Goal: Use online tool/utility: Utilize a website feature to perform a specific function

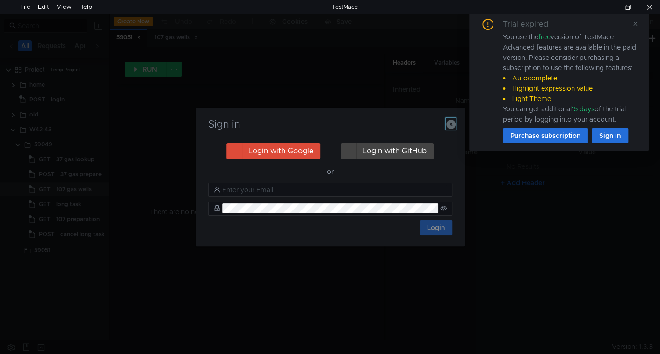
click at [449, 125] on icon "button" at bounding box center [450, 124] width 9 height 9
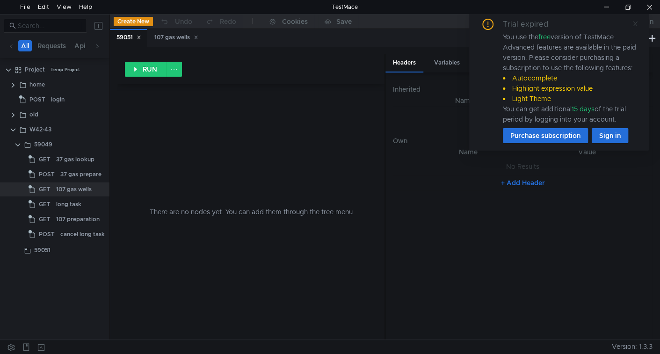
click at [634, 26] on icon at bounding box center [635, 24] width 7 height 7
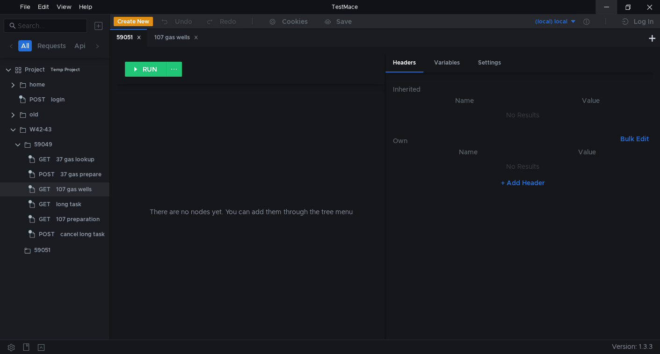
click at [602, 7] on div at bounding box center [606, 7] width 22 height 14
click at [61, 29] on input at bounding box center [50, 26] width 64 height 10
paste input "59043"
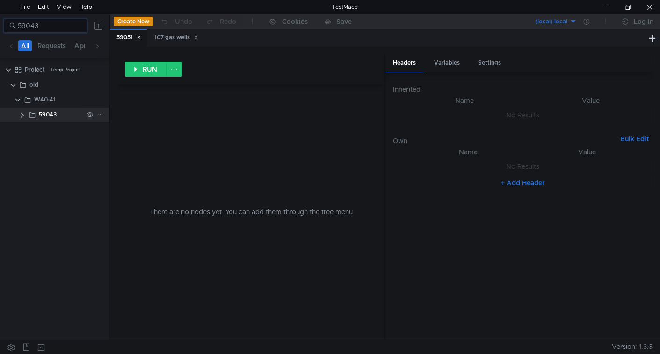
type input "59043"
click at [48, 111] on div "59043" at bounding box center [48, 115] width 18 height 14
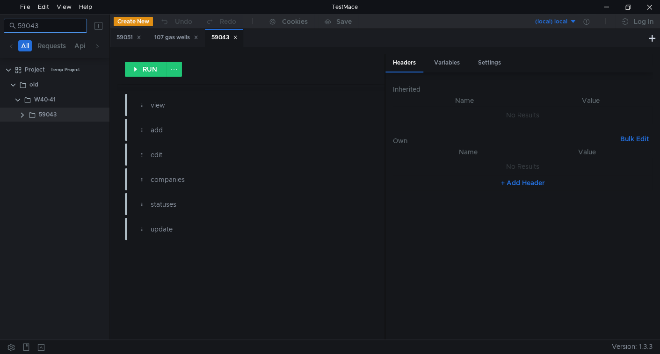
click at [61, 22] on input "59043" at bounding box center [50, 26] width 64 height 10
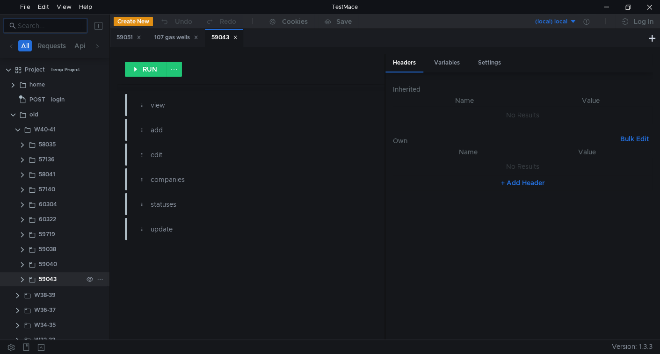
click at [21, 281] on clr-icon at bounding box center [22, 279] width 7 height 7
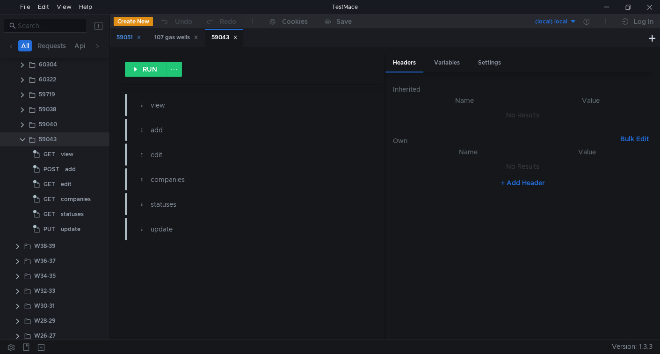
click at [62, 167] on app-tree-icon "POST" at bounding box center [49, 169] width 32 height 14
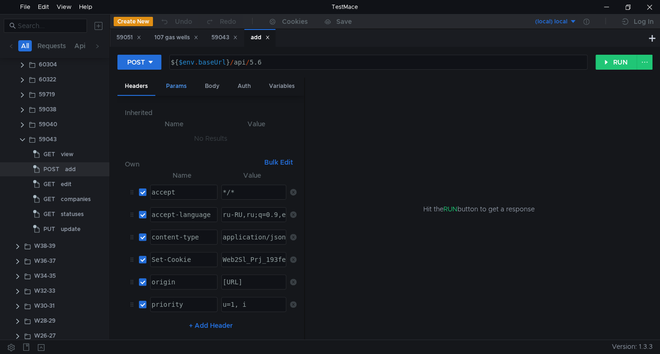
click at [175, 82] on div "Params" at bounding box center [177, 86] width 36 height 17
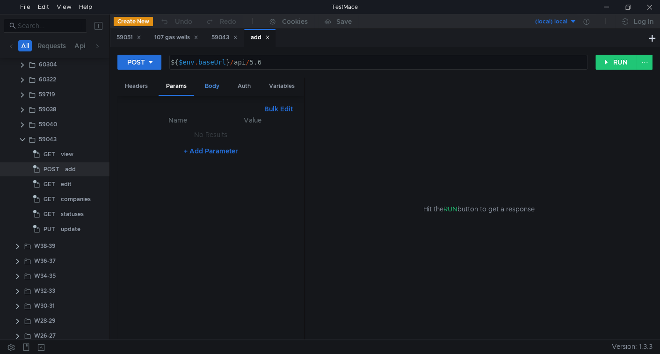
click at [210, 84] on div "Body" at bounding box center [211, 86] width 29 height 17
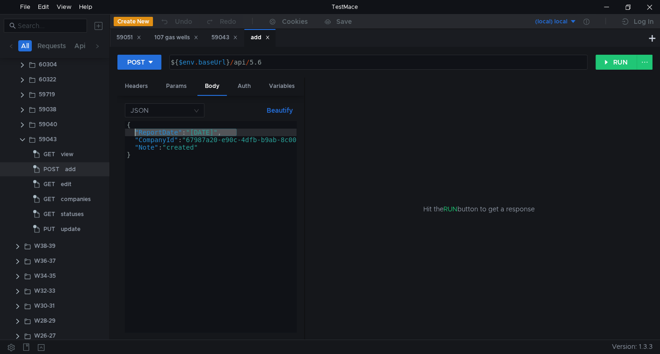
drag, startPoint x: 252, startPoint y: 131, endPoint x: 135, endPoint y: 135, distance: 117.0
click at [135, 135] on div "{ "ReportDate" : "[DATE]" , "CompanyId" : "67987a20-e90c-4dfb-b9ab-8c006ad7df37…" at bounding box center [231, 234] width 212 height 226
click at [209, 158] on div "{ "ReportDate" : "[DATE]" , "CompanyId" : "67987a20-e90c-4dfb-b9ab-8c006ad7df37…" at bounding box center [231, 234] width 212 height 226
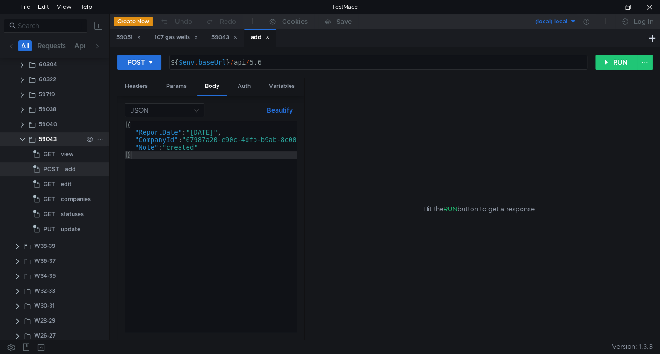
click at [23, 138] on clr-icon at bounding box center [22, 139] width 7 height 7
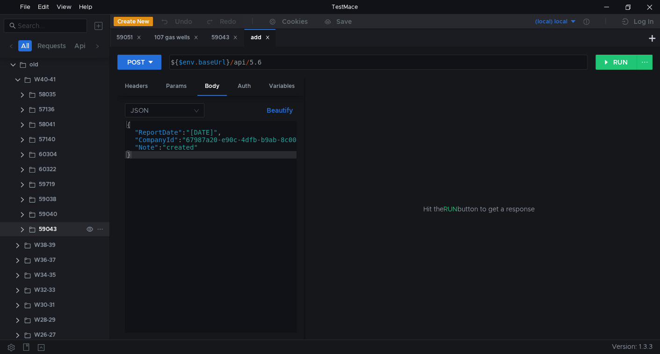
scroll to position [0, 0]
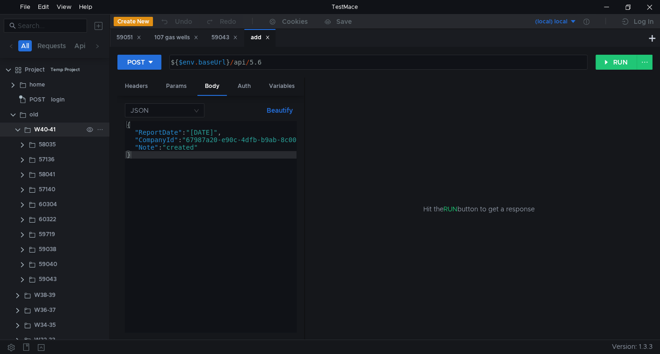
click at [17, 130] on clr-icon at bounding box center [17, 129] width 7 height 7
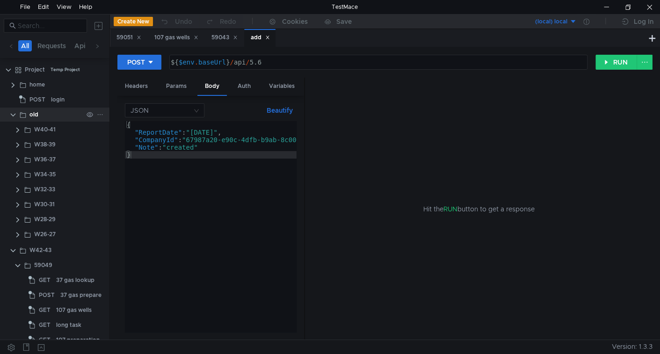
click at [11, 115] on clr-icon at bounding box center [12, 114] width 7 height 7
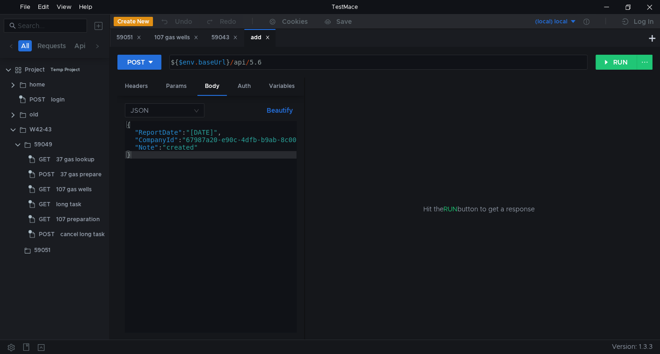
type textarea ""Note":"created""
click at [219, 146] on div "{ "ReportDate" : "[DATE]" , "CompanyId" : "67987a20-e90c-4dfb-b9ab-8c006ad7df37…" at bounding box center [231, 234] width 212 height 226
click at [270, 38] on icon at bounding box center [267, 37] width 5 height 5
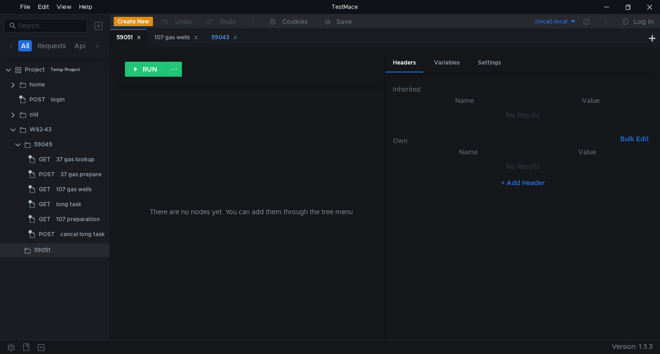
click at [238, 39] on icon at bounding box center [235, 37] width 5 height 5
click at [198, 36] on icon at bounding box center [196, 37] width 5 height 5
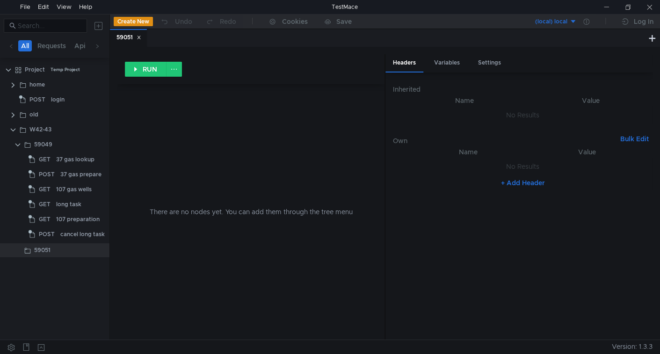
click at [458, 271] on nz-table "Name Value No Results + Add Header" at bounding box center [523, 238] width 260 height 185
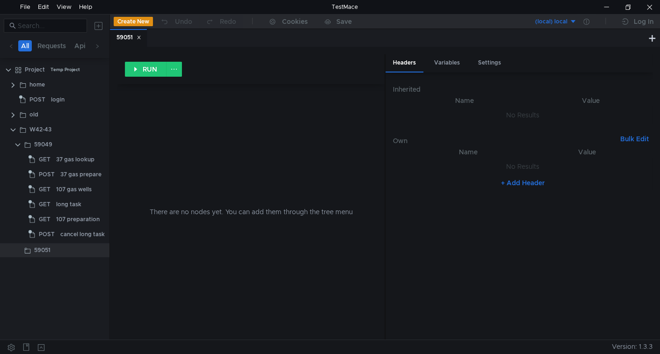
click at [211, 183] on div "There are no nodes yet. You can add them through the tree menu" at bounding box center [251, 211] width 245 height 255
drag, startPoint x: 19, startPoint y: 145, endPoint x: 18, endPoint y: 151, distance: 5.3
click at [18, 145] on clr-icon at bounding box center [17, 144] width 7 height 7
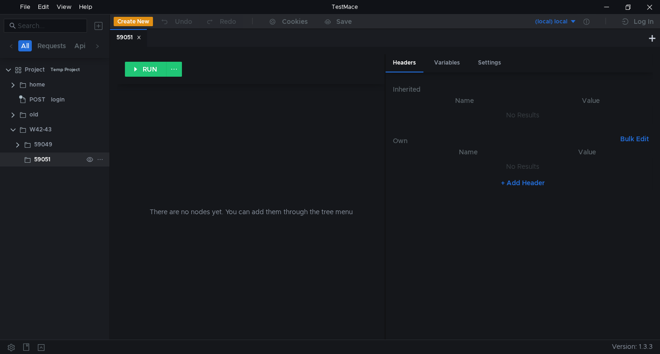
click at [101, 161] on icon at bounding box center [100, 159] width 7 height 7
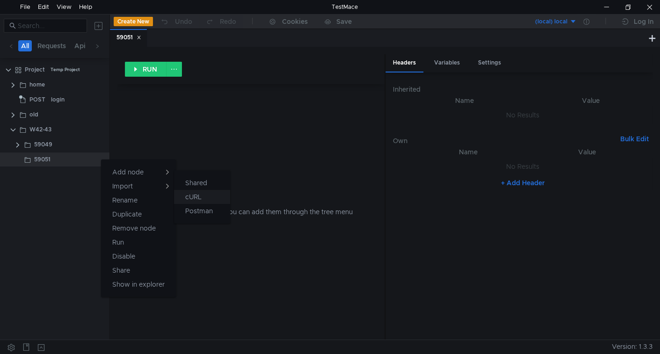
click at [193, 193] on app-tour-anchor "cURL" at bounding box center [193, 196] width 16 height 11
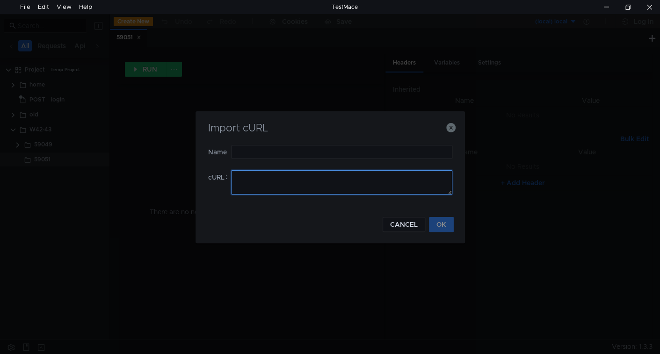
click at [282, 182] on textarea at bounding box center [341, 182] width 221 height 24
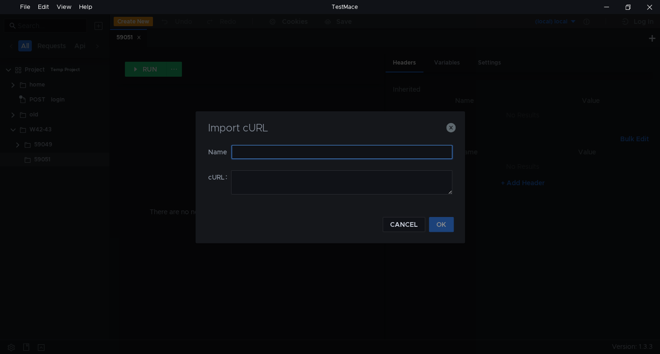
click at [282, 153] on input "text" at bounding box center [342, 152] width 221 height 14
type input "37 gas"
paste textarea "curl '[URL]' \ -H 'accept: */*' \ -H 'accept-language: ru-RU,ru;q=0.9,en-US;q=0…"
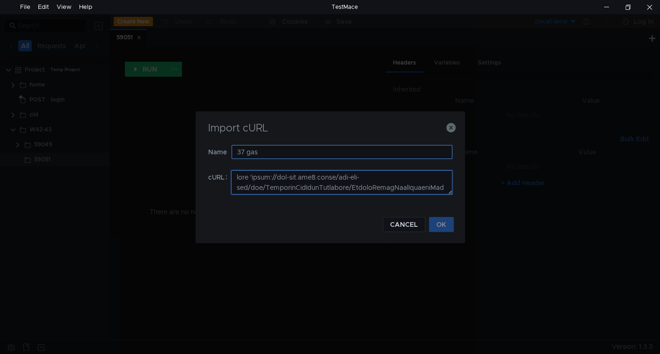
scroll to position [346, 0]
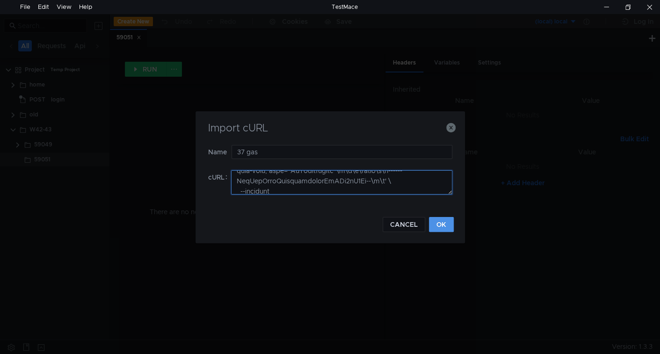
type textarea "curl '[URL]' \ -H 'accept: */*' \ -H 'accept-language: ru-RU,ru;q=0.9,en-US;q=0…"
drag, startPoint x: 444, startPoint y: 220, endPoint x: 487, endPoint y: 345, distance: 131.6
click at [441, 223] on button "OK" at bounding box center [441, 224] width 25 height 15
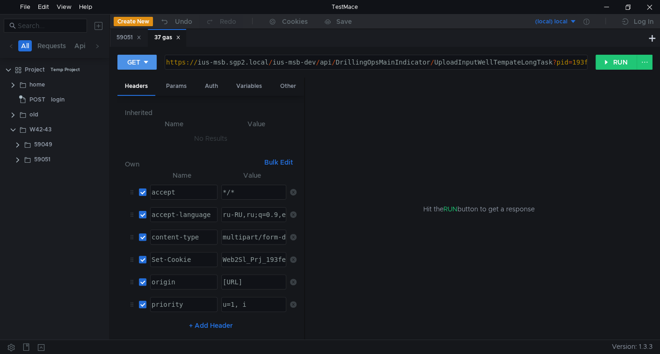
click at [144, 60] on icon at bounding box center [146, 62] width 7 height 7
click at [138, 98] on li "POST" at bounding box center [137, 96] width 41 height 15
click at [212, 86] on div "Body" at bounding box center [211, 86] width 29 height 17
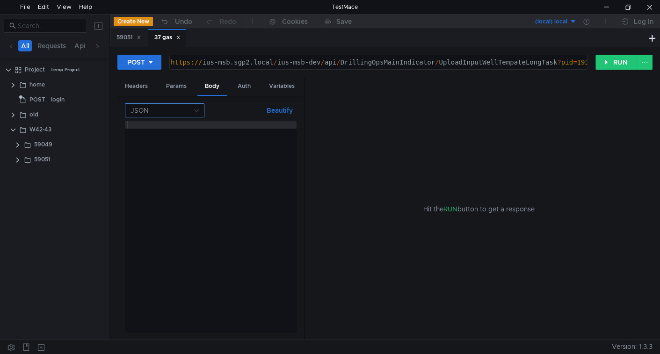
drag, startPoint x: 157, startPoint y: 99, endPoint x: 165, endPoint y: 109, distance: 13.0
click at [158, 100] on div "JSON Beautify ההההההההההההההההההההההההההההההההההההההההההההההההההההההההההההההההה…" at bounding box center [210, 218] width 187 height 244
click at [165, 109] on input at bounding box center [161, 110] width 62 height 13
click at [159, 142] on div "Form data" at bounding box center [164, 143] width 68 height 10
click at [277, 110] on button "Bulk Edit" at bounding box center [279, 110] width 36 height 11
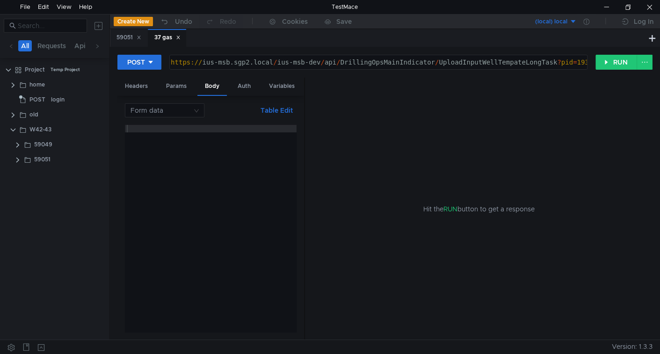
click at [239, 163] on div at bounding box center [211, 236] width 172 height 222
paste textarea "------WebKitFormBoundarycpomrKfBCm3vR7Be--"
type textarea "------WebKitFormBoundarycpomrKfBCm3vR7Be--"
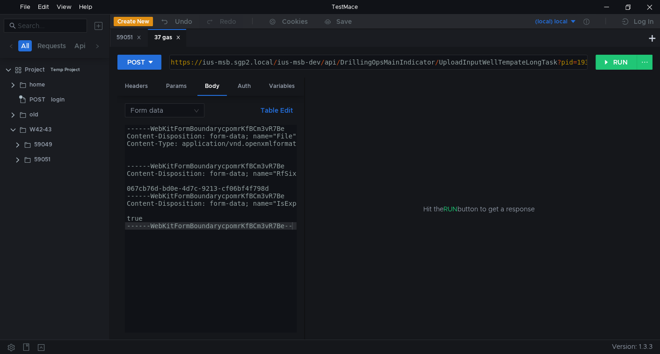
click at [269, 114] on button "Table Edit" at bounding box center [277, 110] width 40 height 11
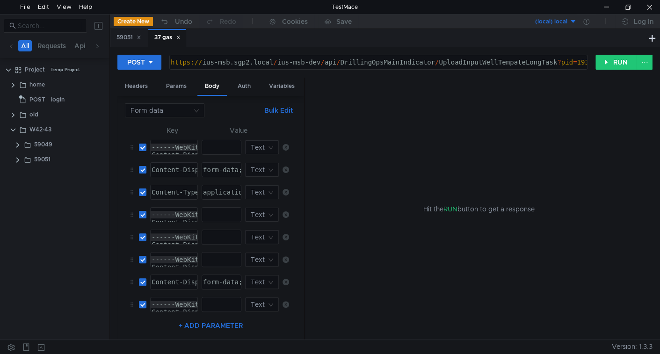
click at [272, 110] on button "Bulk Edit" at bounding box center [279, 110] width 36 height 11
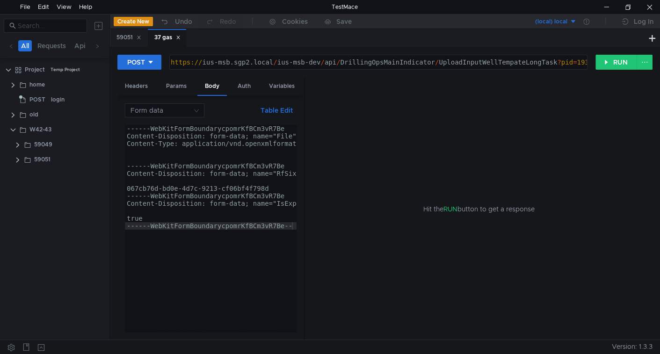
click at [272, 112] on button "Table Edit" at bounding box center [277, 110] width 40 height 11
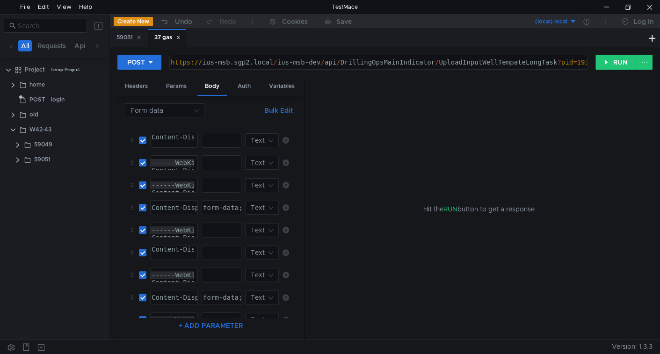
scroll to position [0, 0]
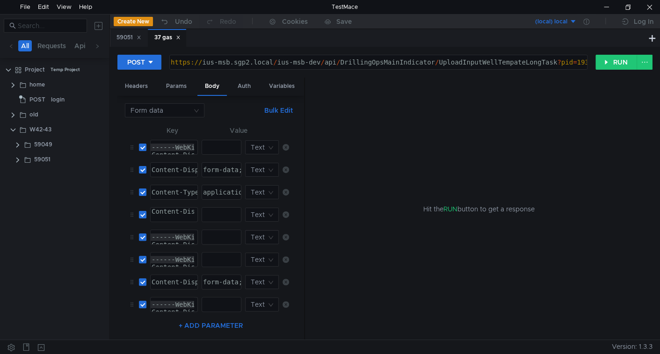
click at [285, 110] on button "Bulk Edit" at bounding box center [279, 110] width 36 height 11
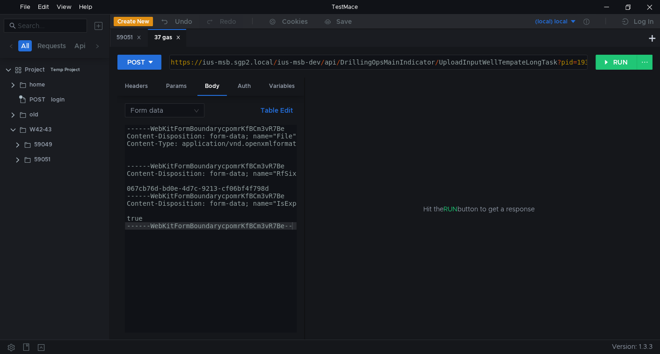
click at [235, 159] on div "------WebKitFormBoundarycpomrKfBCm3vR7Be Content-Disposition: form-data; name="…" at bounding box center [345, 234] width 440 height 219
type textarea "true ------WebKitFormBoundarycpomrKfBCm3vR7Be--"
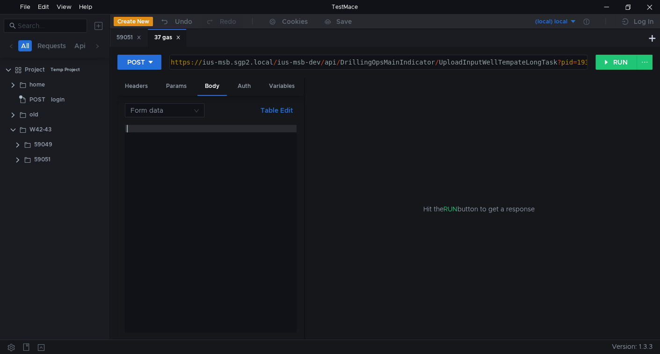
drag, startPoint x: 319, startPoint y: 64, endPoint x: 377, endPoint y: 93, distance: 64.4
click at [321, 65] on div "https:// ius-msb.sgp2.local / ius-msb-dev / api / DrillingOpsMainIndicator / Up…" at bounding box center [444, 69] width 550 height 22
type textarea "${$env.baseUrl}/api/DrillingOpsMainIndicator/UploadInputWellTempateLongTask?pid…"
click at [153, 218] on div at bounding box center [211, 236] width 172 height 222
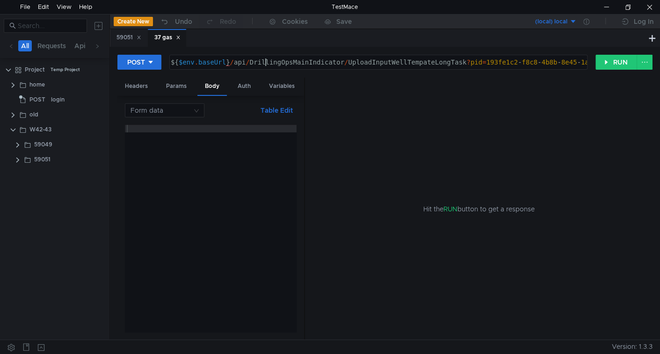
click at [267, 62] on div "${ $env . baseUrl } / api / DrillingOpsMainIndicator / UploadInputWellTempateLo…" at bounding box center [398, 69] width 459 height 22
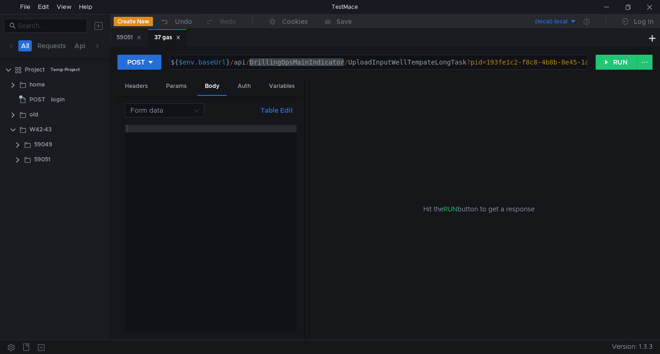
click at [361, 62] on div "${ $env . baseUrl } / api / DrillingOpsMainIndicator / UploadInputWellTempateLo…" at bounding box center [398, 69] width 459 height 22
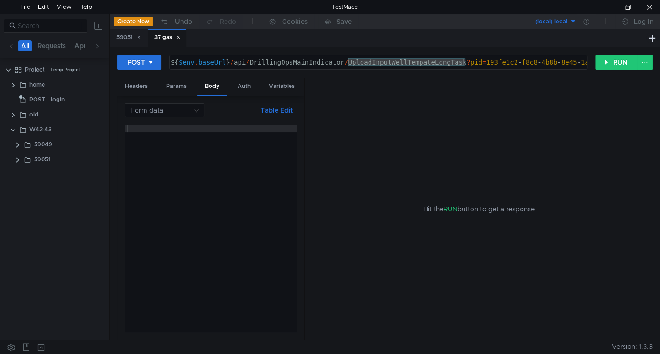
click at [361, 62] on div "${ $env . baseUrl } / api / DrillingOpsMainIndicator / UploadInputWellTempateLo…" at bounding box center [398, 69] width 459 height 22
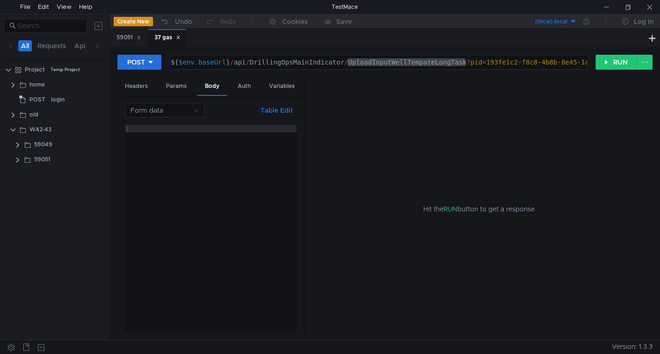
click at [496, 290] on div "Hit the RUN button to get a response" at bounding box center [478, 209] width 325 height 263
click at [455, 65] on div "${ $env . baseUrl } / api / DrillingOpsMainIndicator / UploadInputWellTempateLo…" at bounding box center [378, 62] width 417 height 14
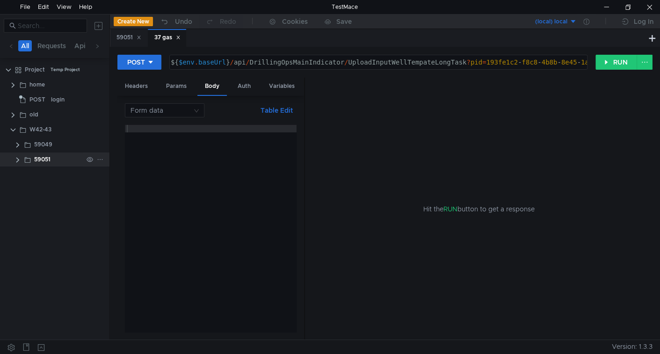
click at [16, 160] on clr-icon at bounding box center [17, 159] width 7 height 7
click at [242, 142] on div at bounding box center [211, 236] width 172 height 222
click at [17, 147] on clr-icon at bounding box center [17, 144] width 7 height 7
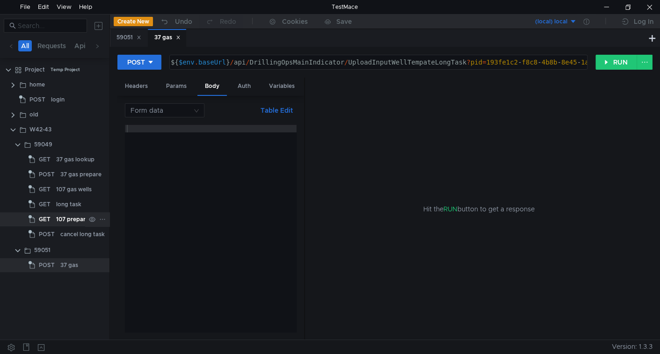
click at [59, 220] on div "107 preparation" at bounding box center [77, 219] width 43 height 14
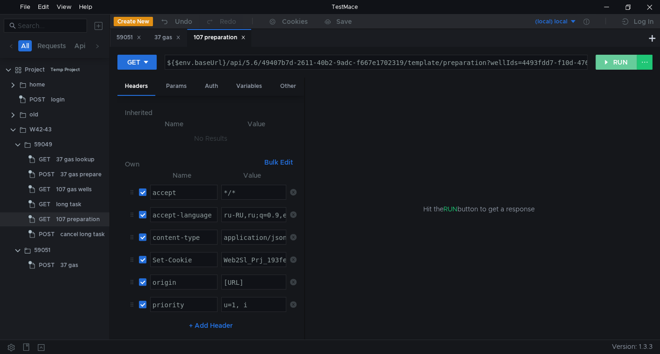
click at [611, 62] on button "RUN" at bounding box center [616, 62] width 42 height 15
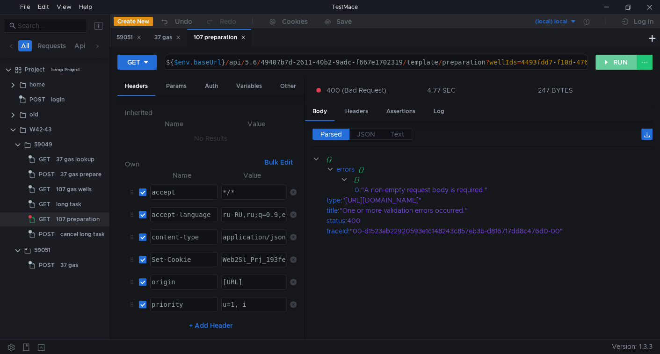
click at [610, 63] on button "RUN" at bounding box center [616, 62] width 42 height 15
